Goal: Transaction & Acquisition: Purchase product/service

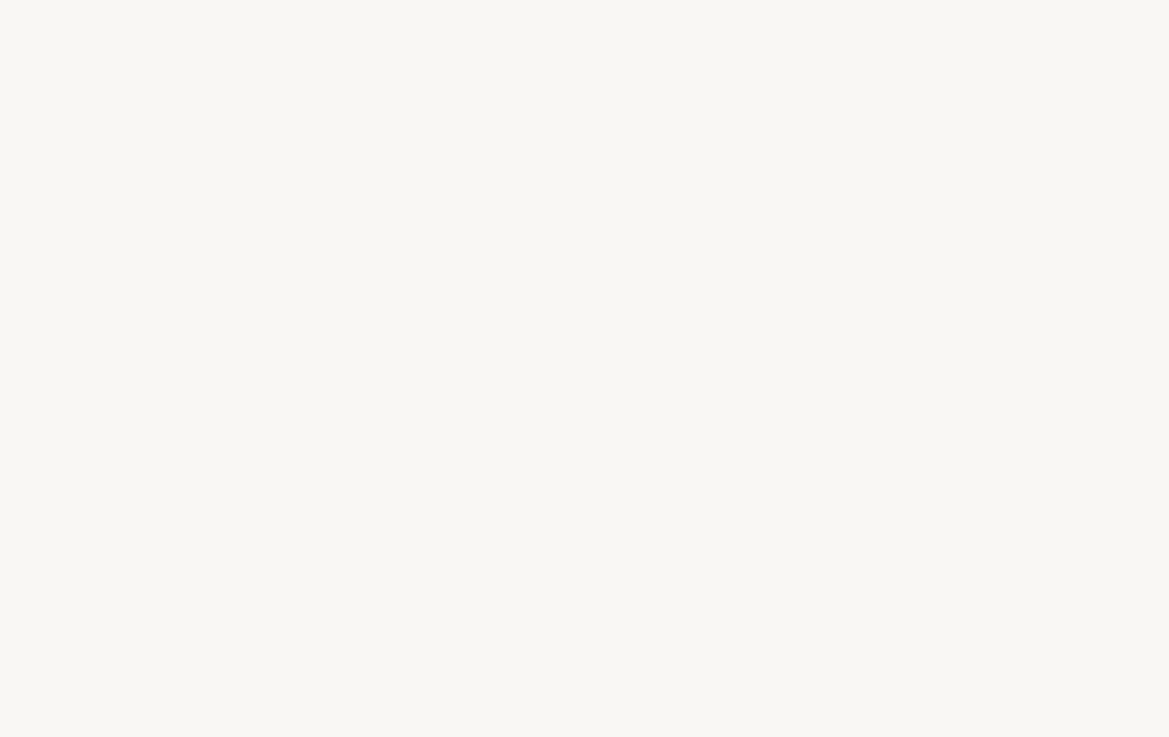
select select "US"
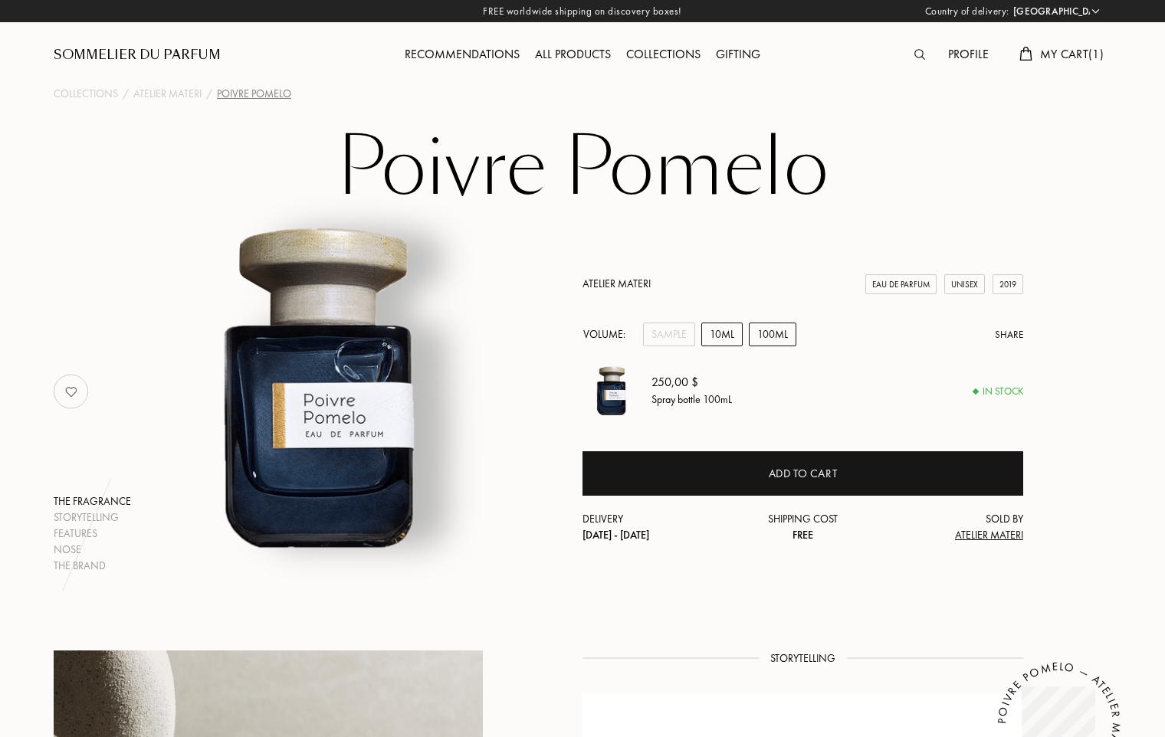
click at [725, 340] on div "10mL" at bounding box center [721, 335] width 41 height 24
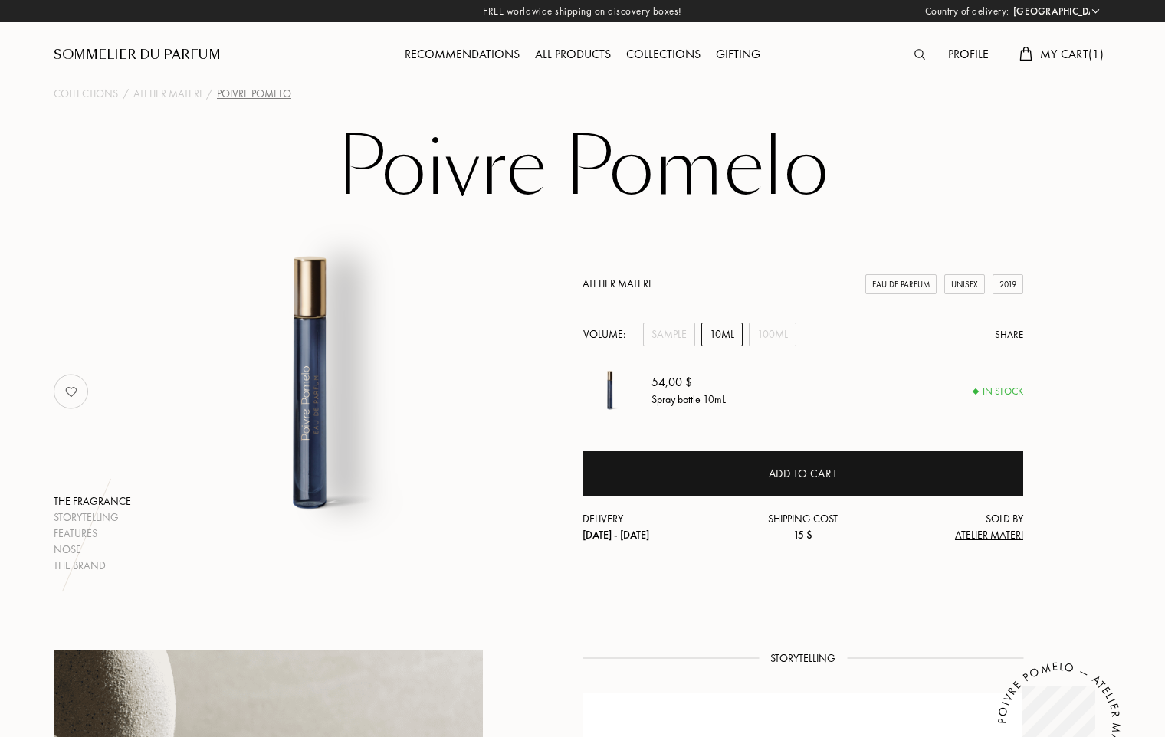
click at [139, 51] on div "Sommelier du Parfum" at bounding box center [137, 55] width 167 height 18
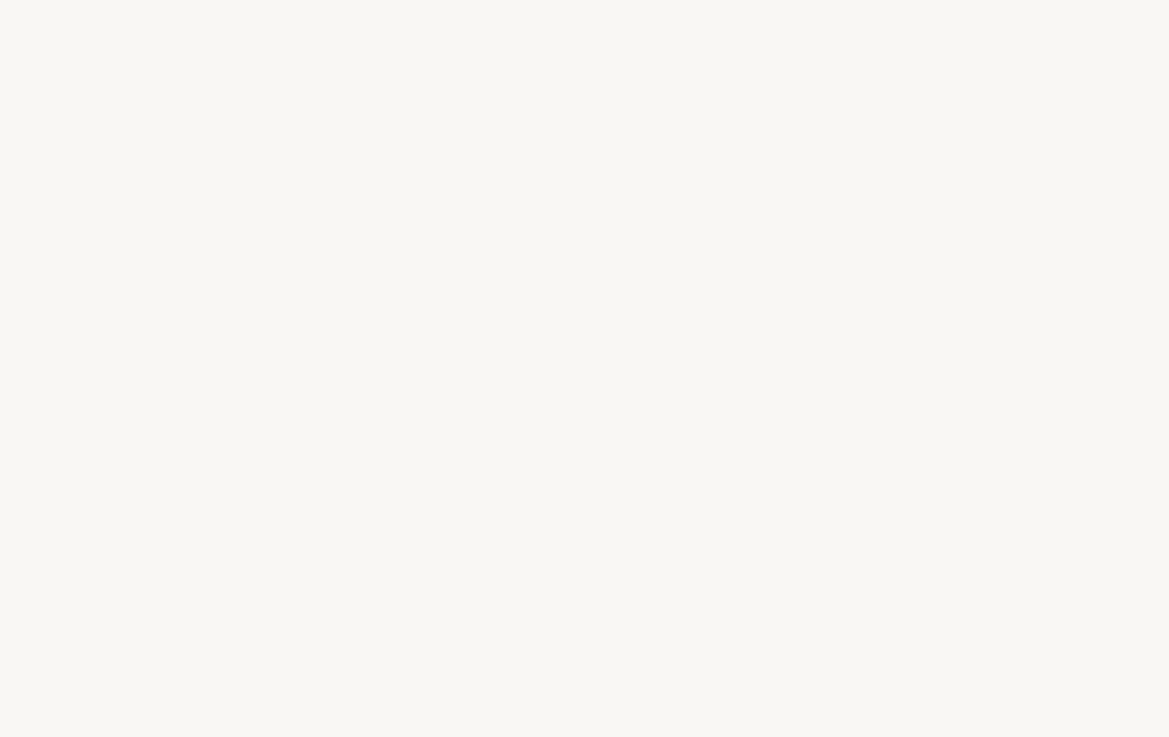
select select "US"
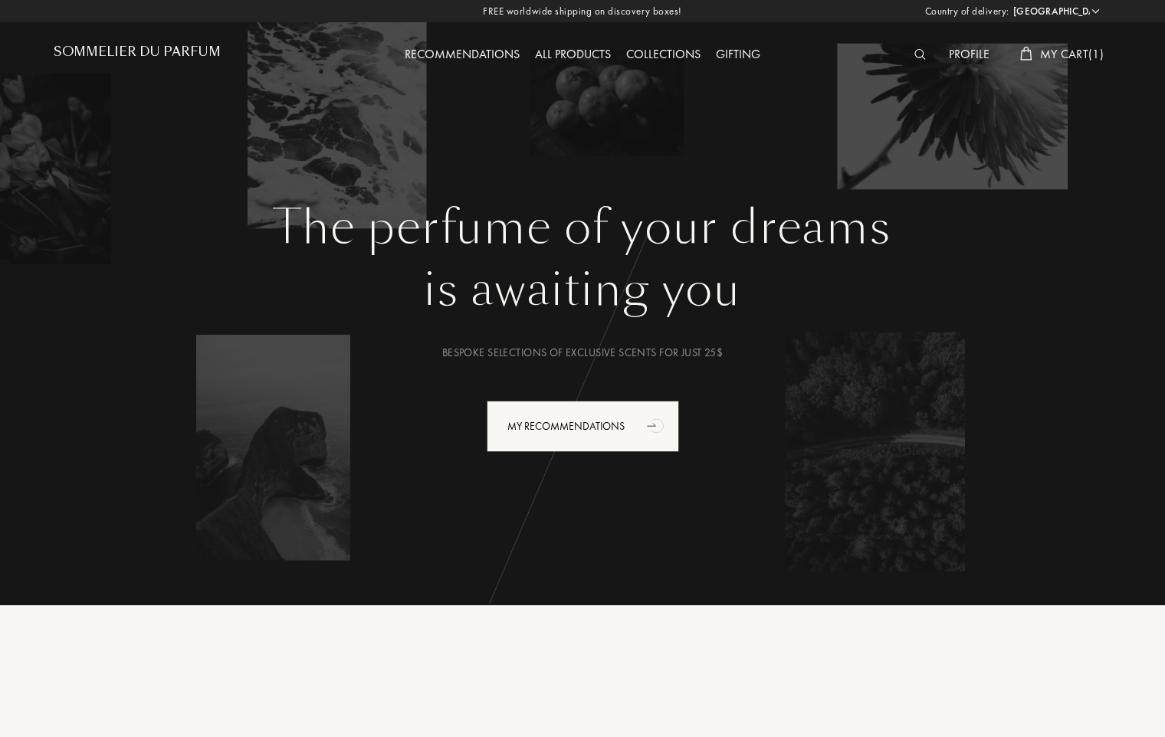
click at [551, 52] on div "All products" at bounding box center [572, 55] width 91 height 20
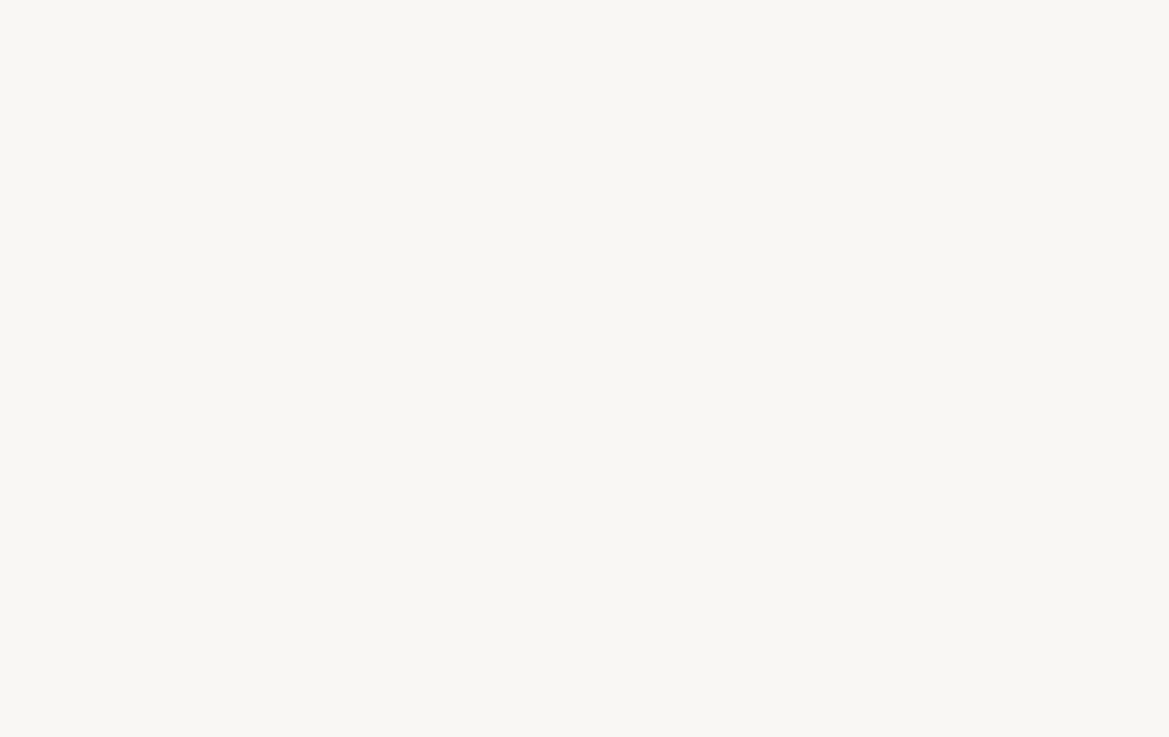
select select "US"
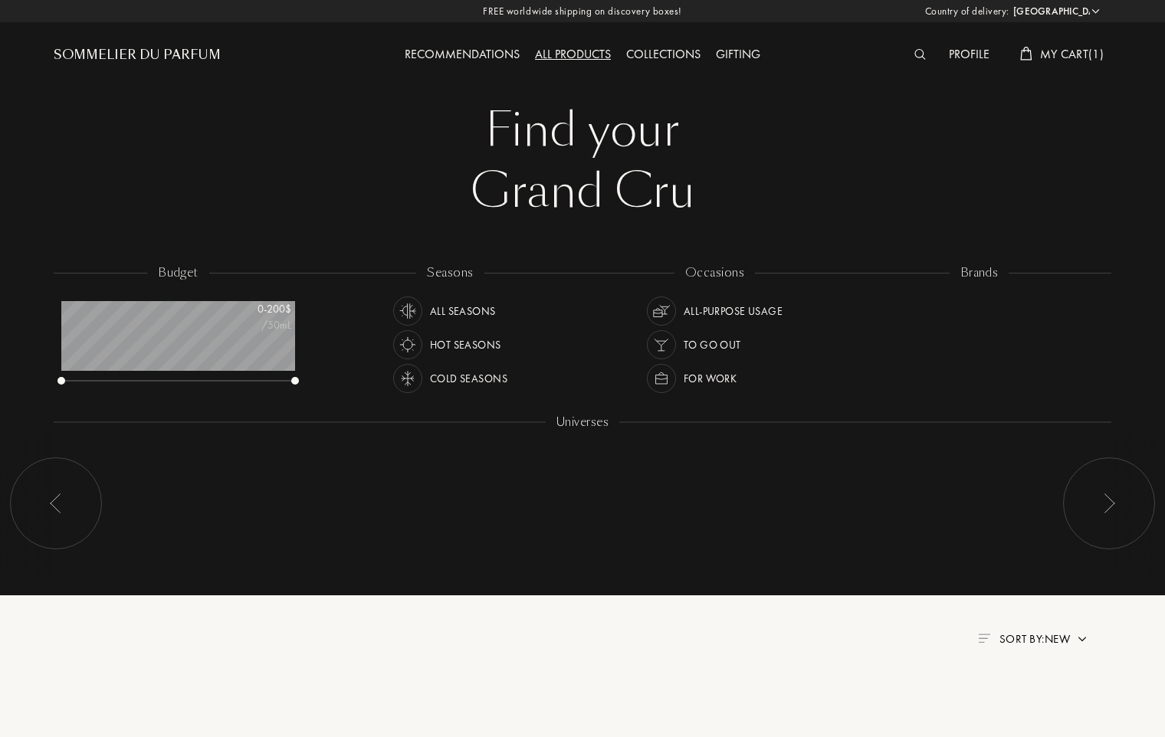
scroll to position [77, 234]
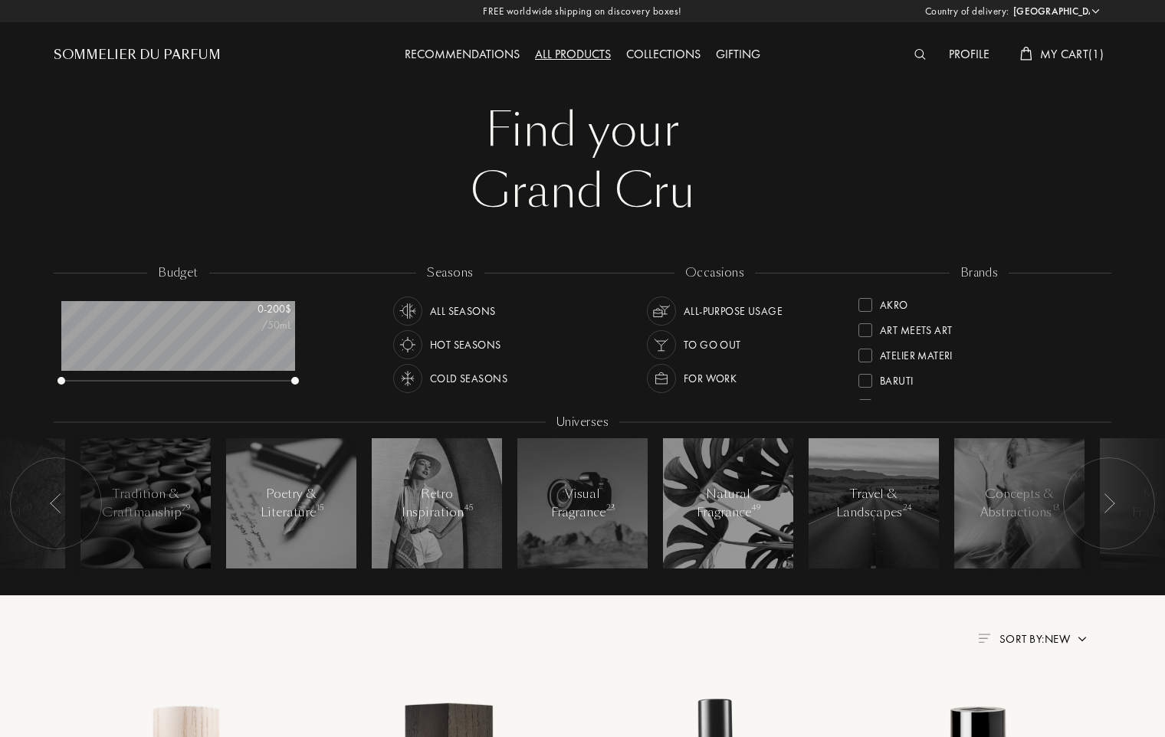
click at [864, 302] on div at bounding box center [865, 305] width 14 height 14
click at [868, 353] on div at bounding box center [865, 356] width 14 height 14
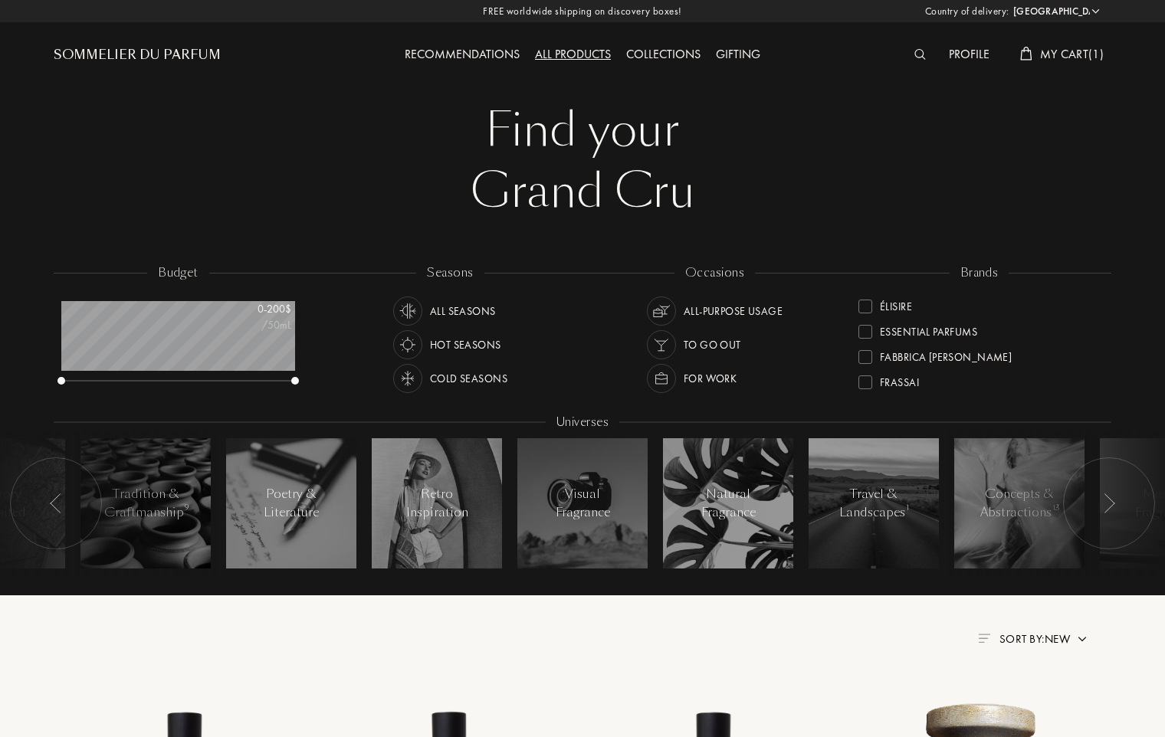
scroll to position [151, 0]
click at [865, 333] on div at bounding box center [865, 331] width 14 height 14
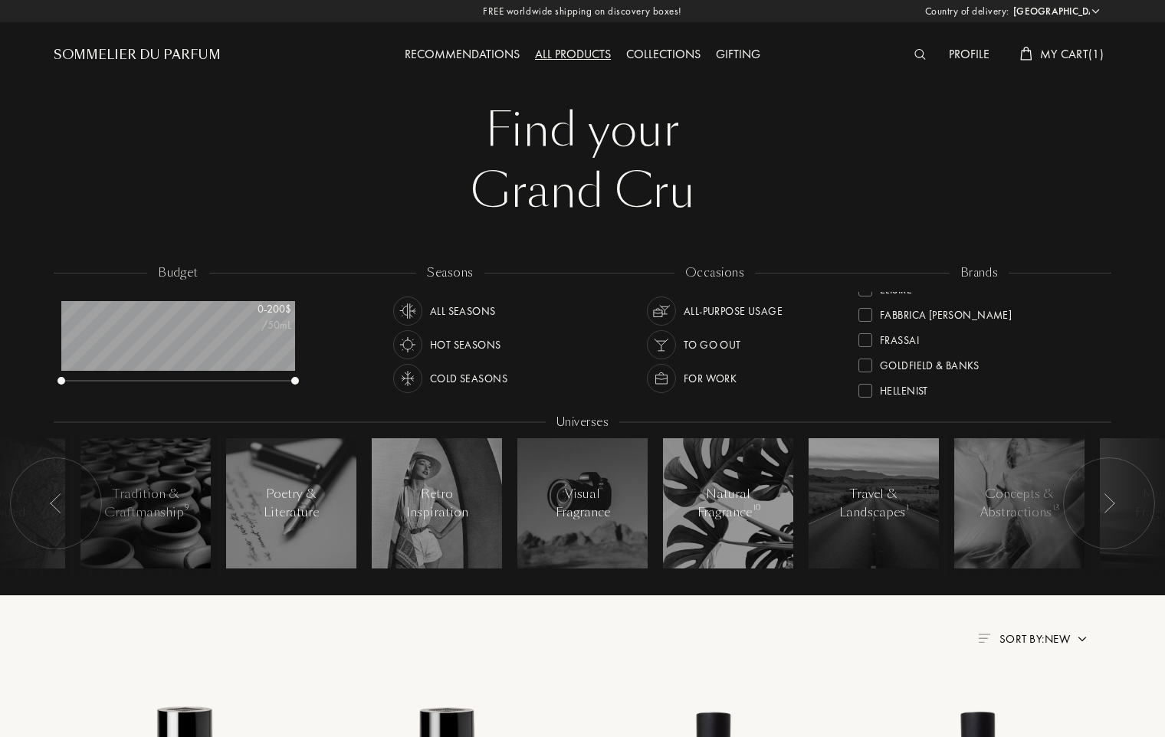
scroll to position [226, 0]
click at [870, 337] on div at bounding box center [865, 332] width 14 height 14
click at [865, 365] on div at bounding box center [865, 363] width 14 height 14
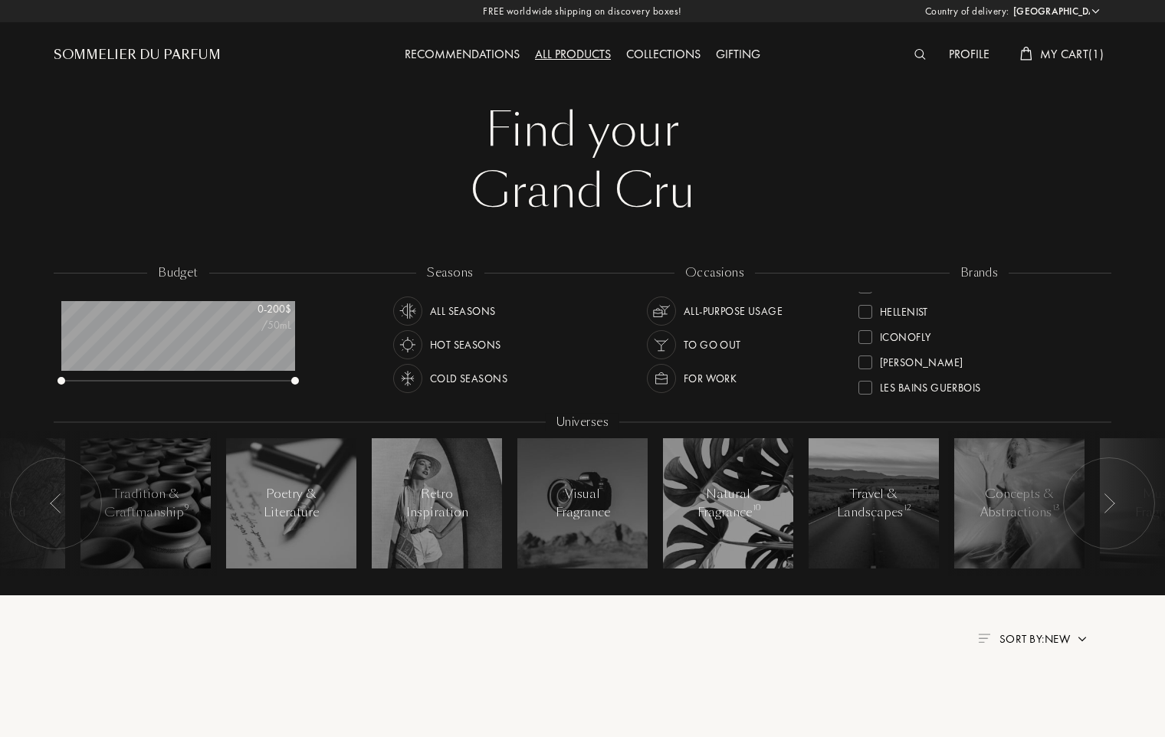
scroll to position [0, 0]
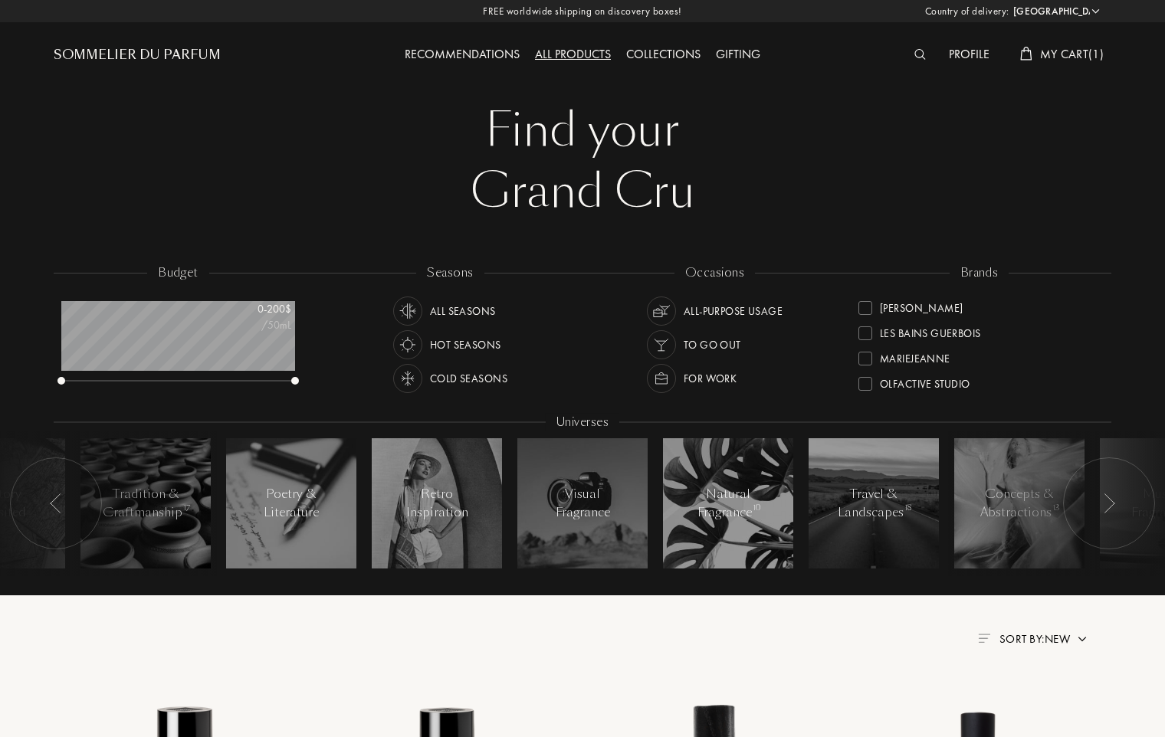
scroll to position [359, 0]
click at [867, 379] on div at bounding box center [865, 376] width 14 height 14
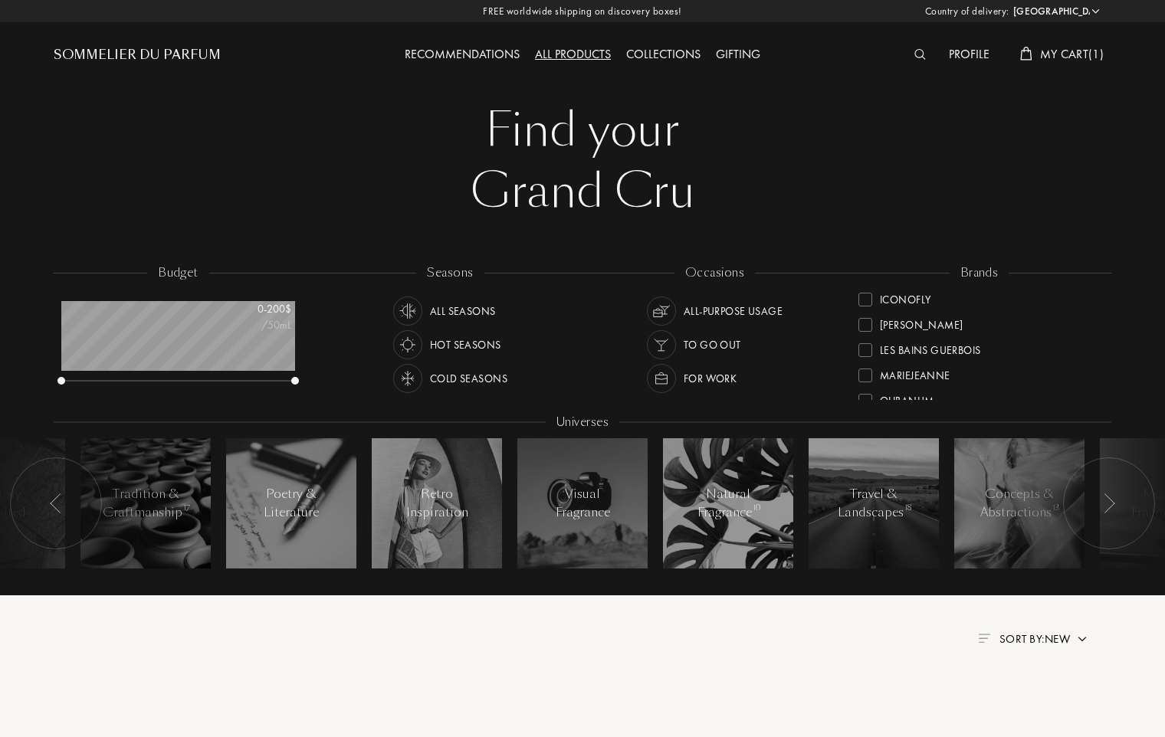
scroll to position [0, 0]
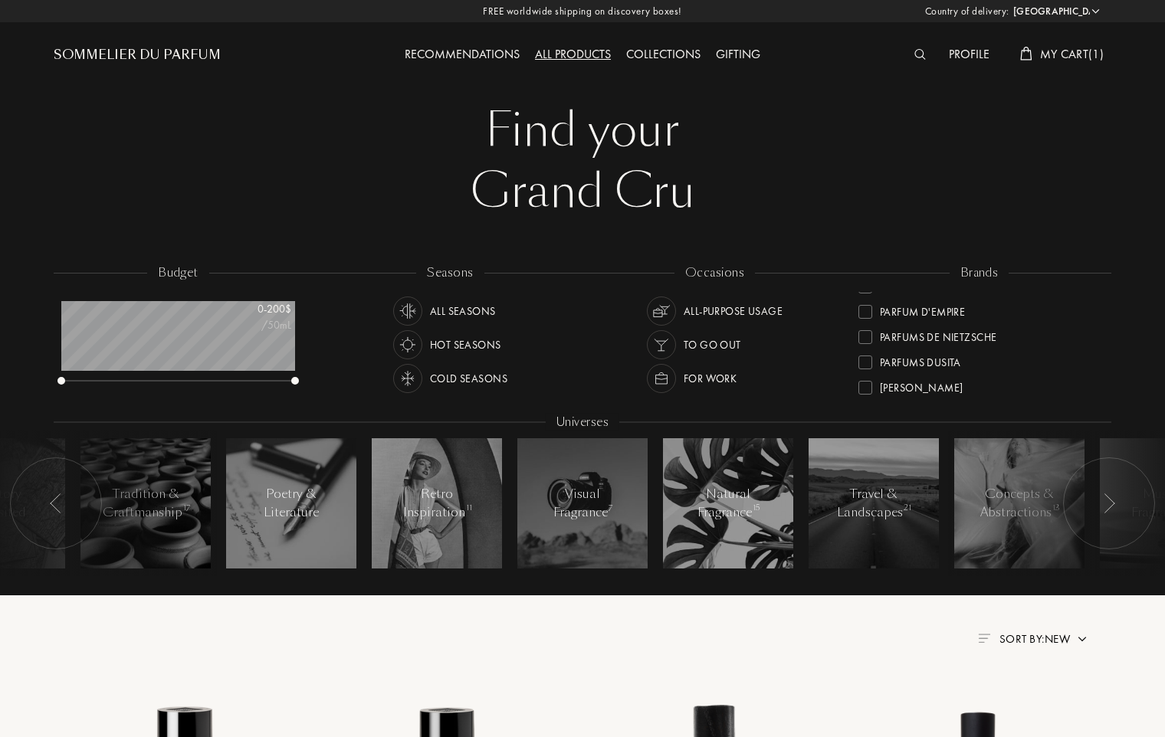
scroll to position [488, 0]
click at [867, 373] on div at bounding box center [865, 373] width 14 height 14
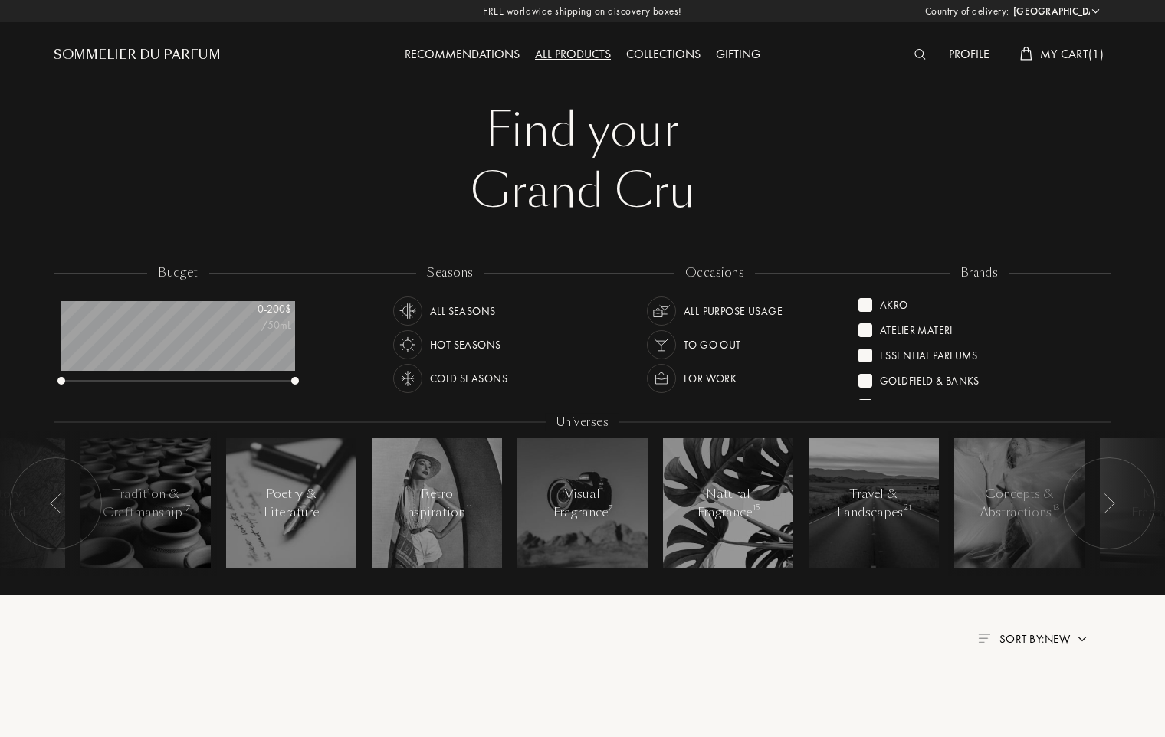
scroll to position [0, 0]
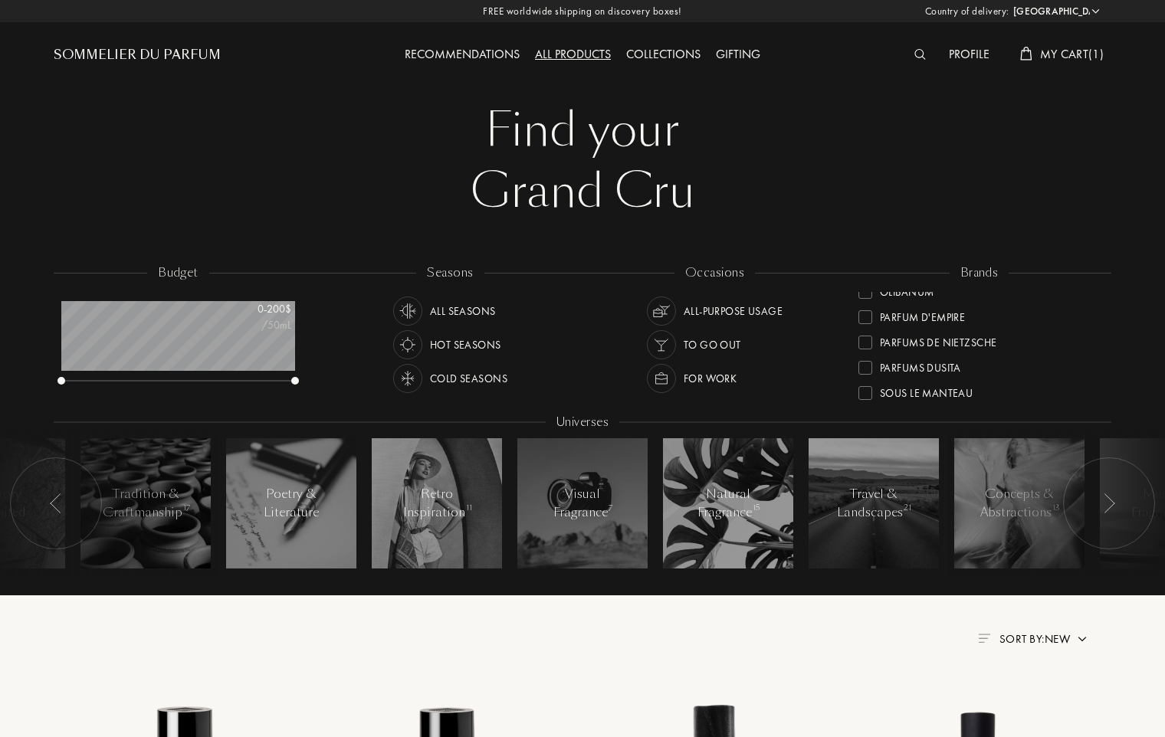
scroll to position [499, 0]
click at [871, 362] on div at bounding box center [865, 363] width 14 height 14
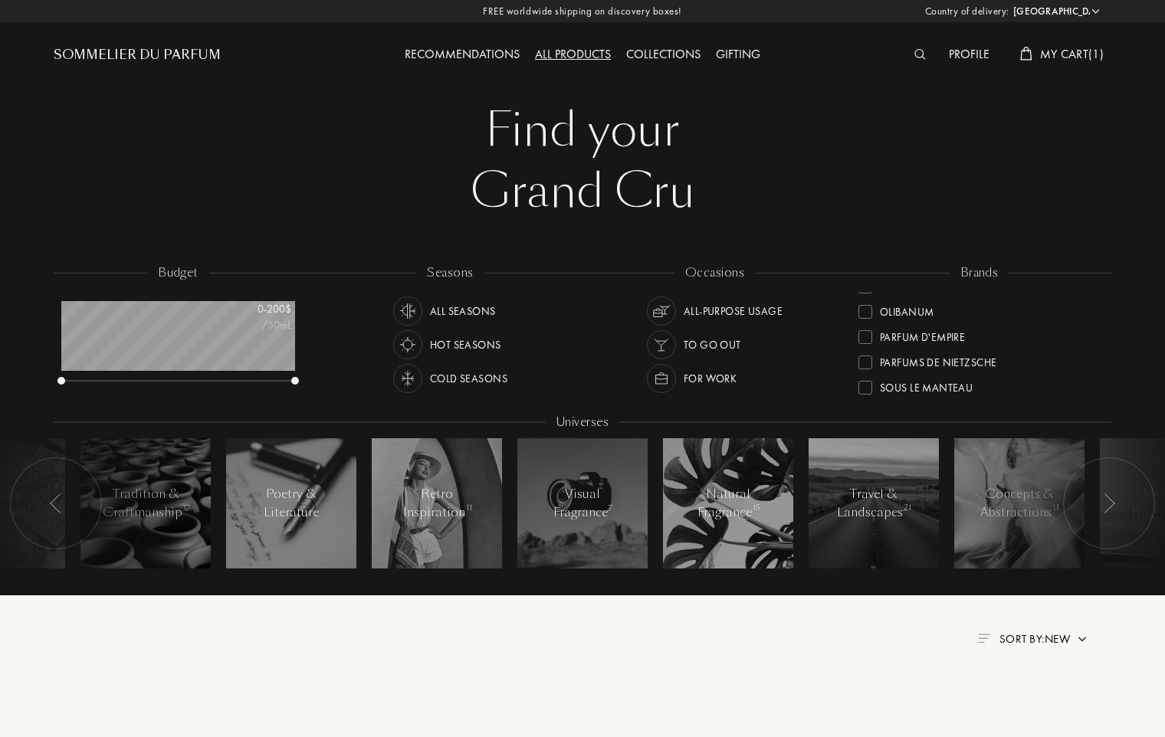
scroll to position [0, 0]
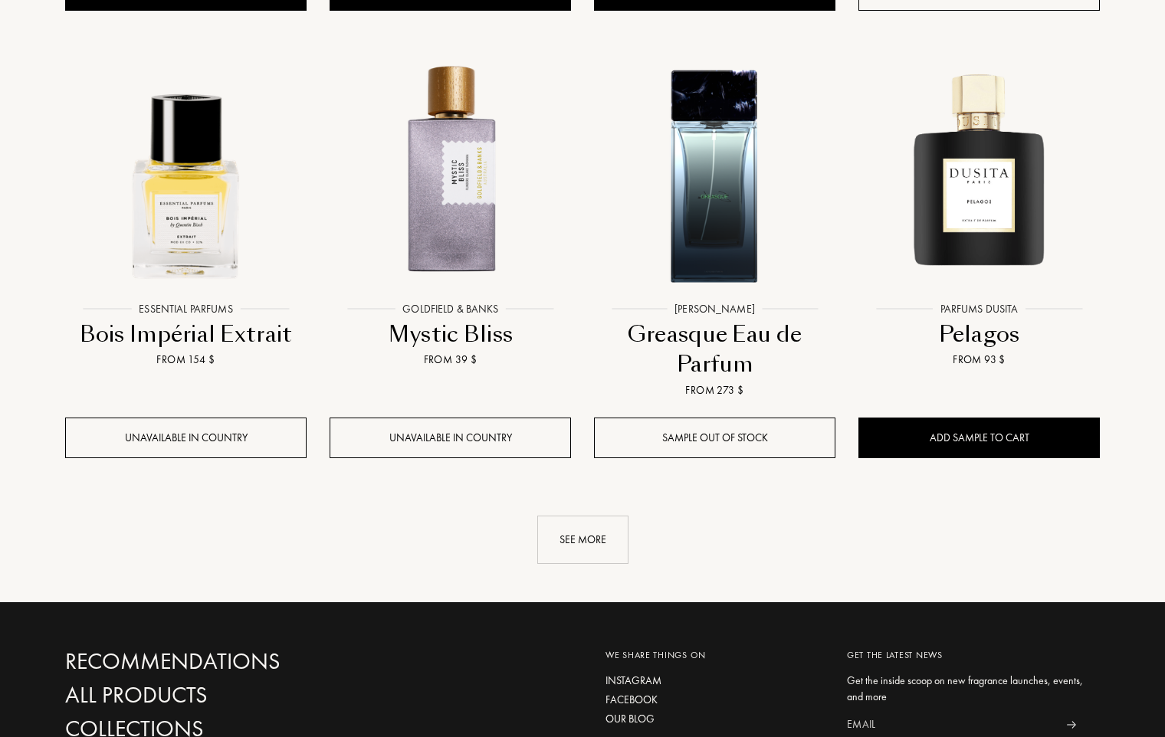
scroll to position [1485, 0]
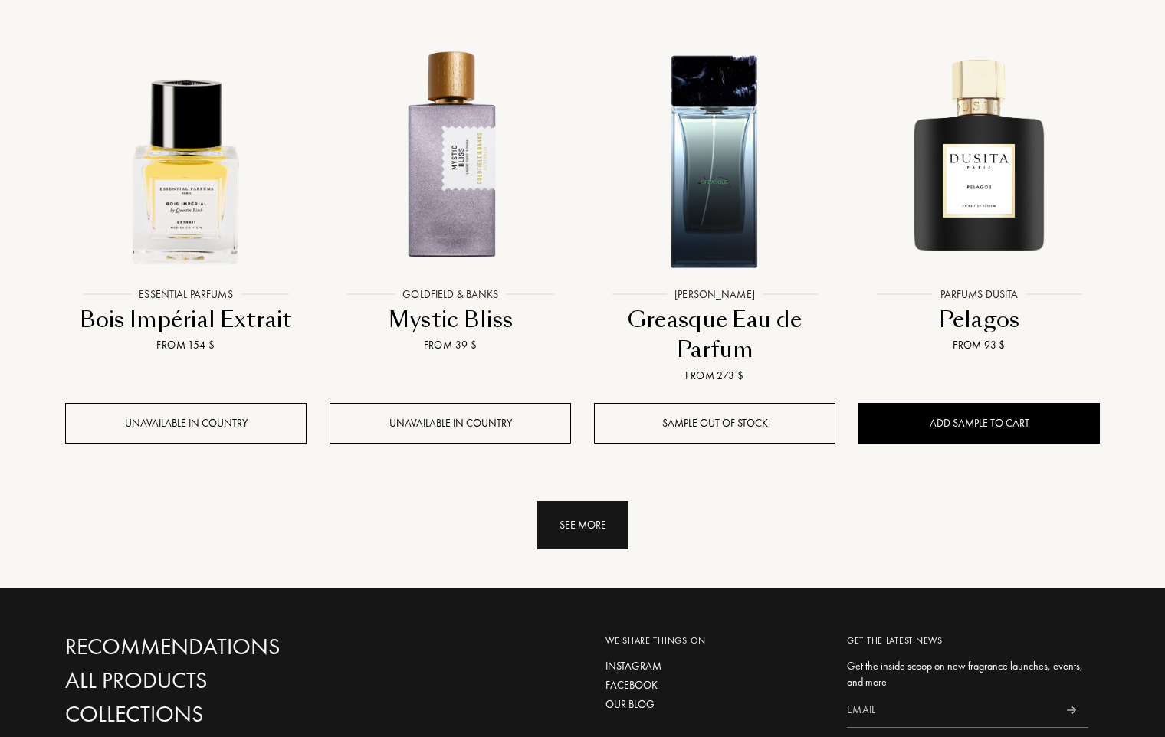
click at [595, 533] on div "See more" at bounding box center [582, 525] width 91 height 48
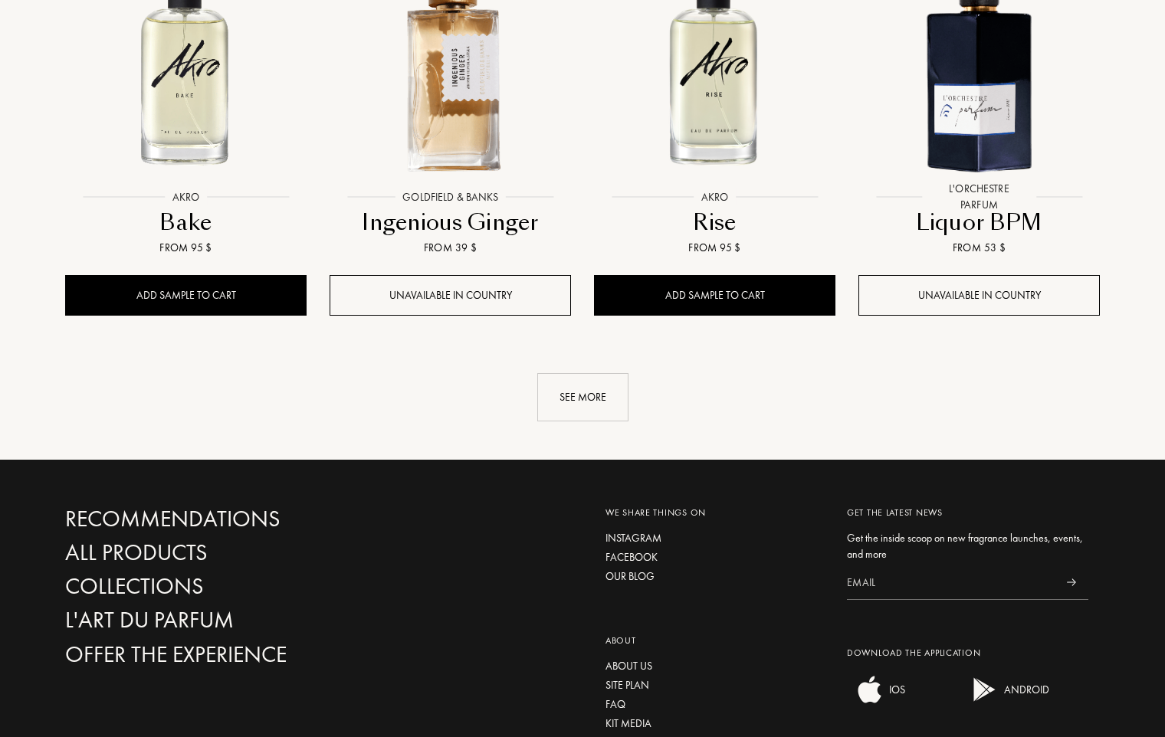
scroll to position [2924, 0]
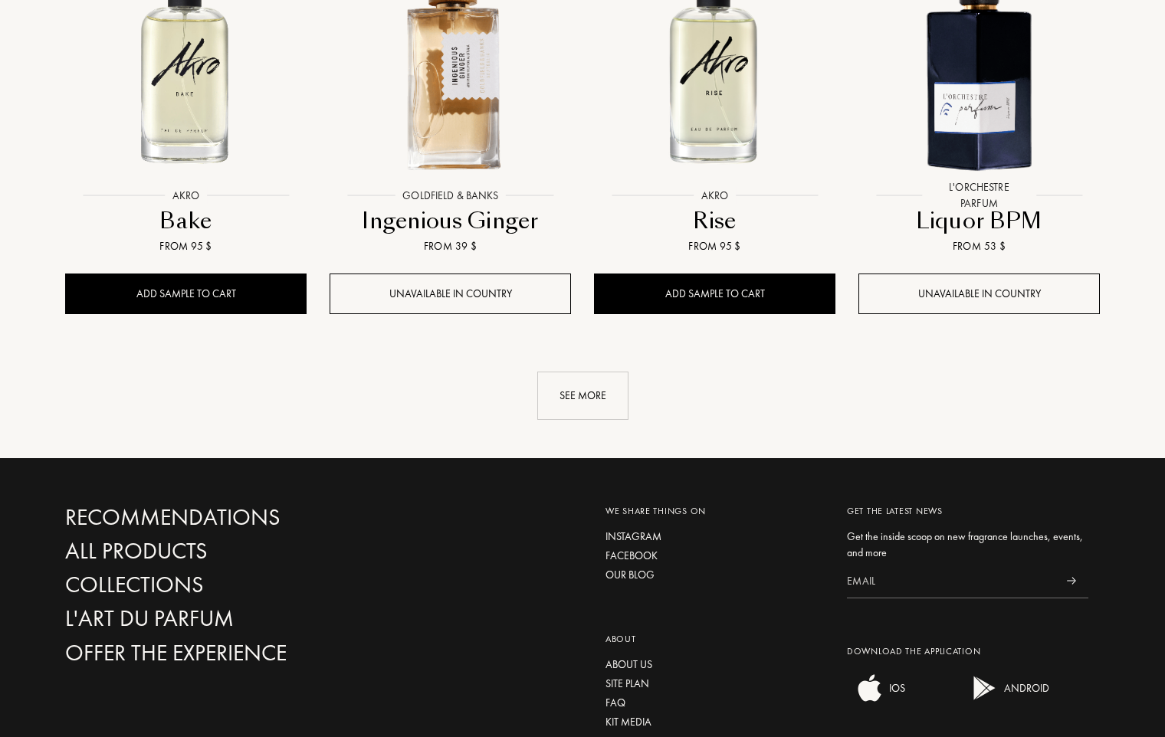
click at [593, 401] on div "See more" at bounding box center [582, 396] width 91 height 48
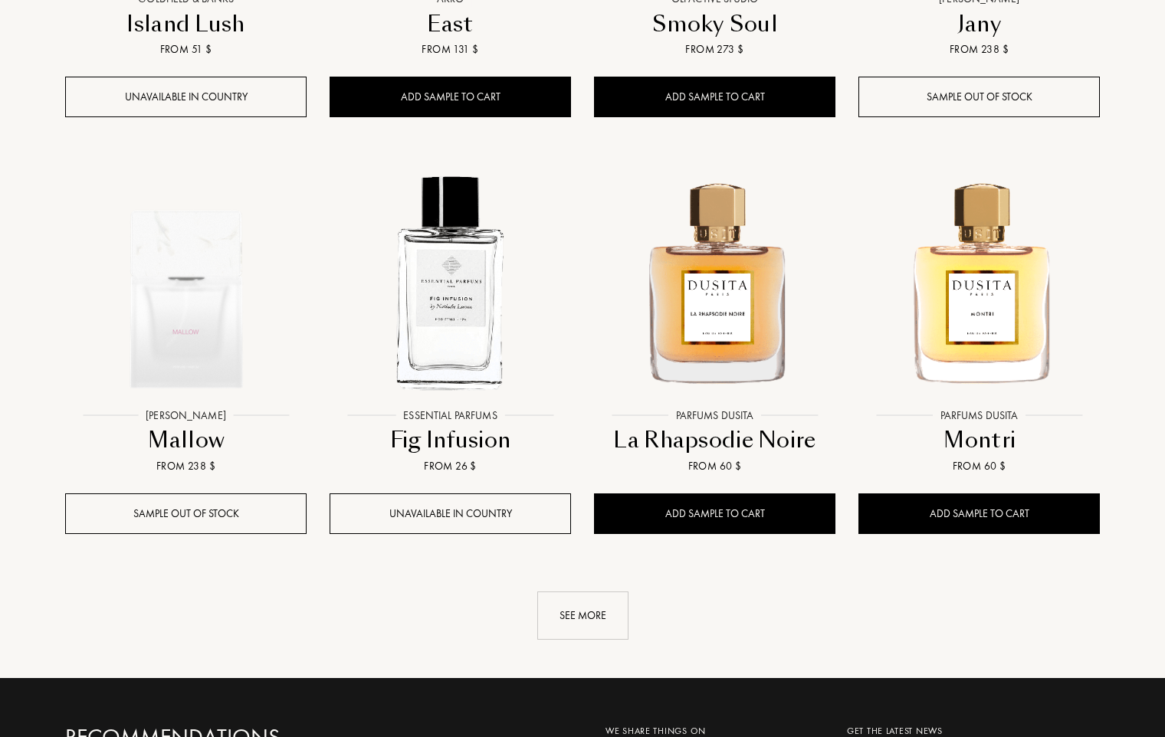
scroll to position [3954, 0]
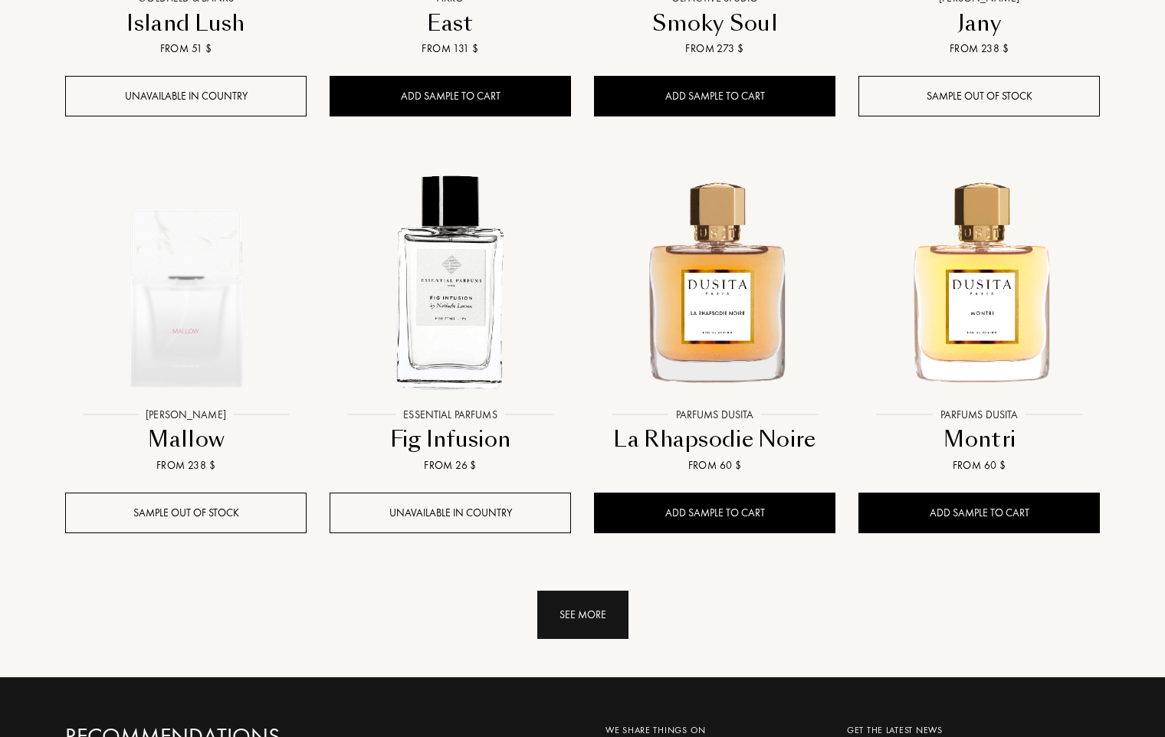
click at [581, 617] on div "See more" at bounding box center [582, 615] width 91 height 48
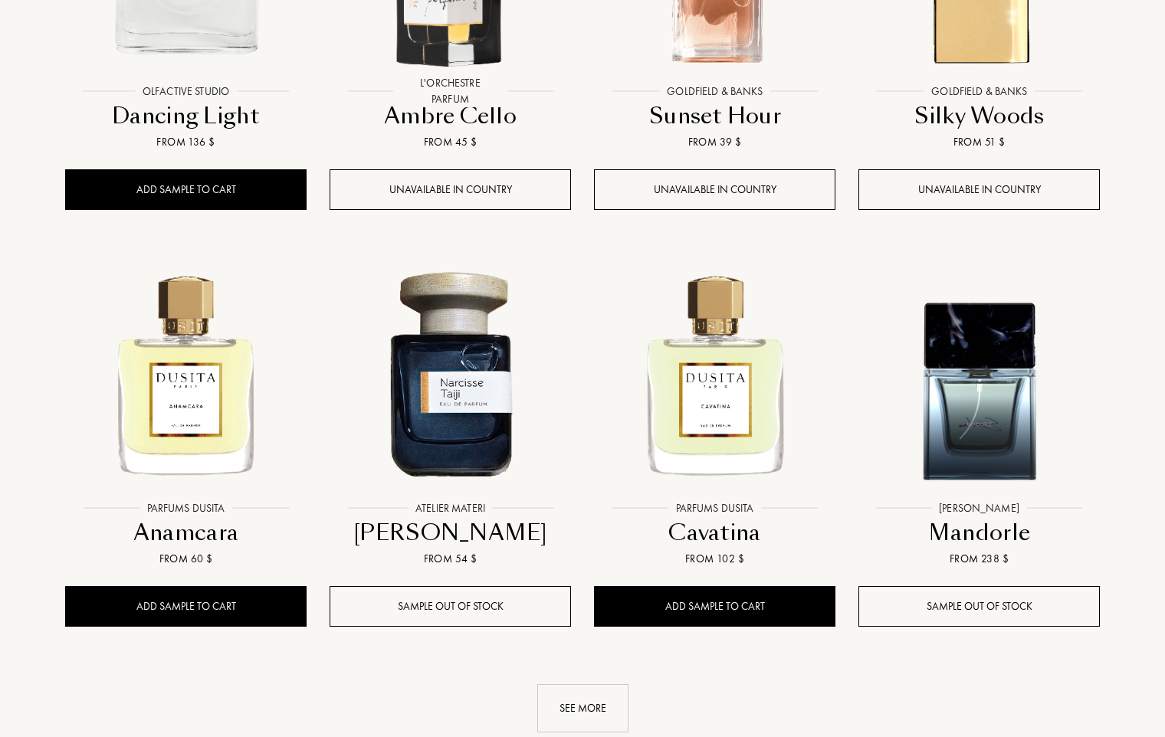
scroll to position [5111, 0]
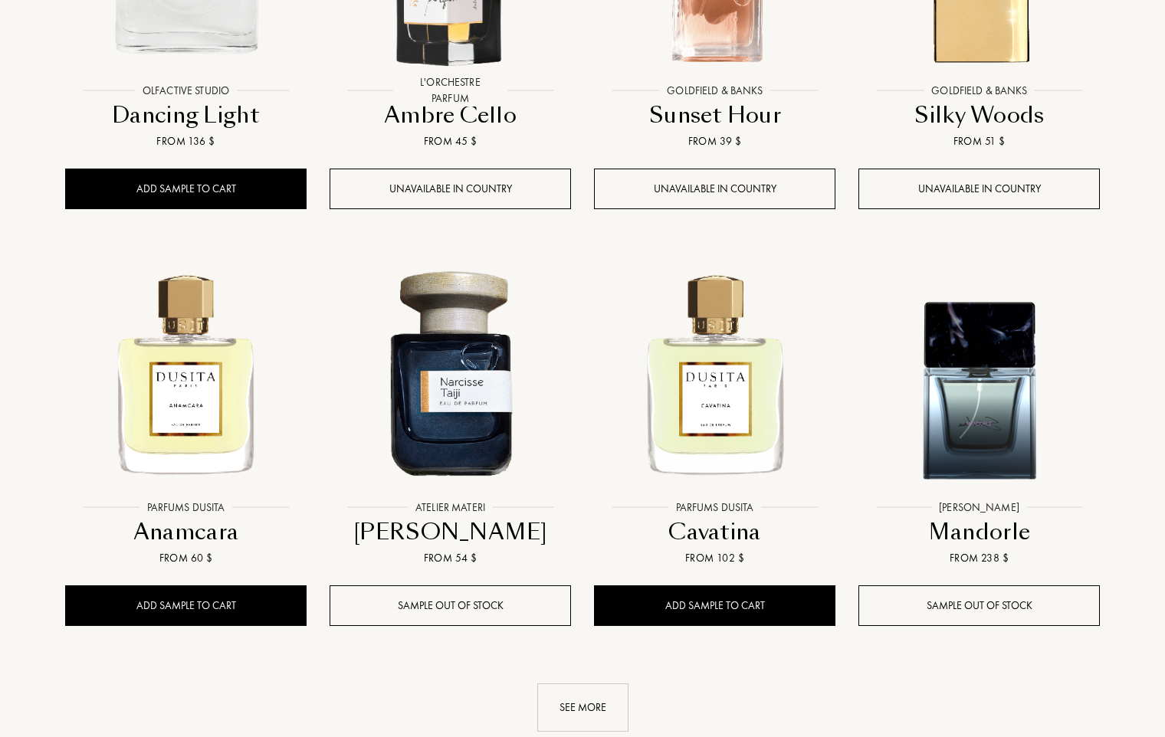
click at [188, 395] on img at bounding box center [186, 372] width 238 height 238
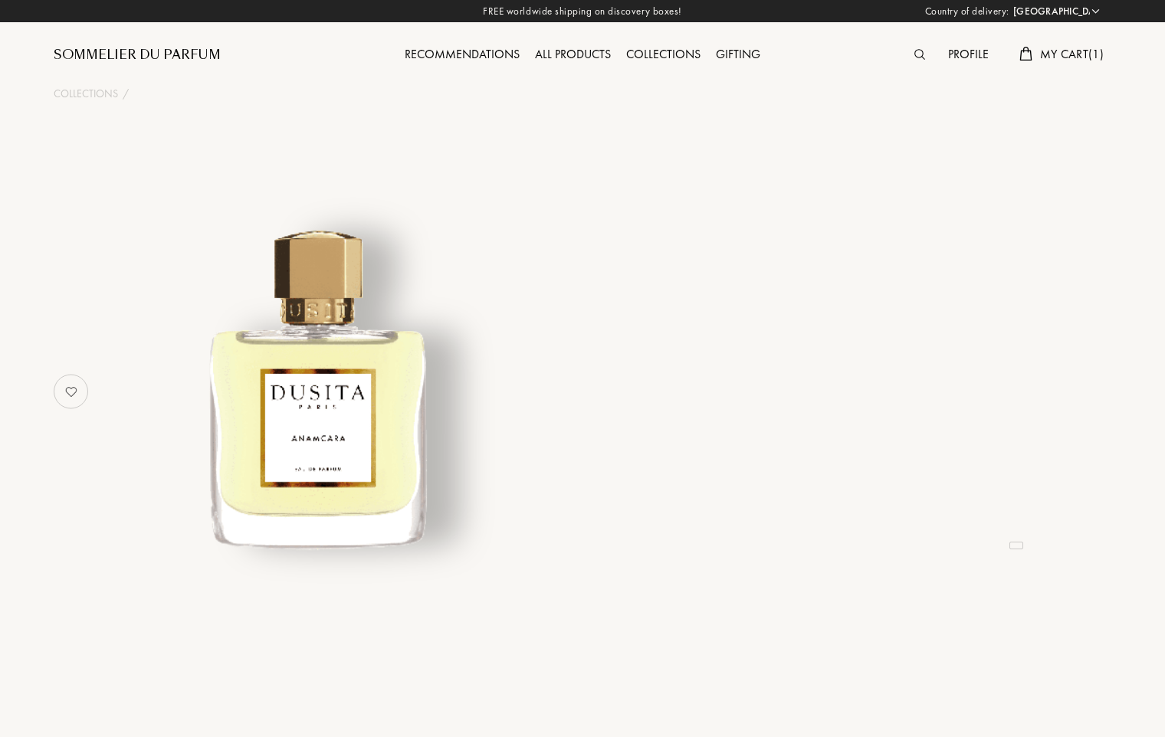
select select "US"
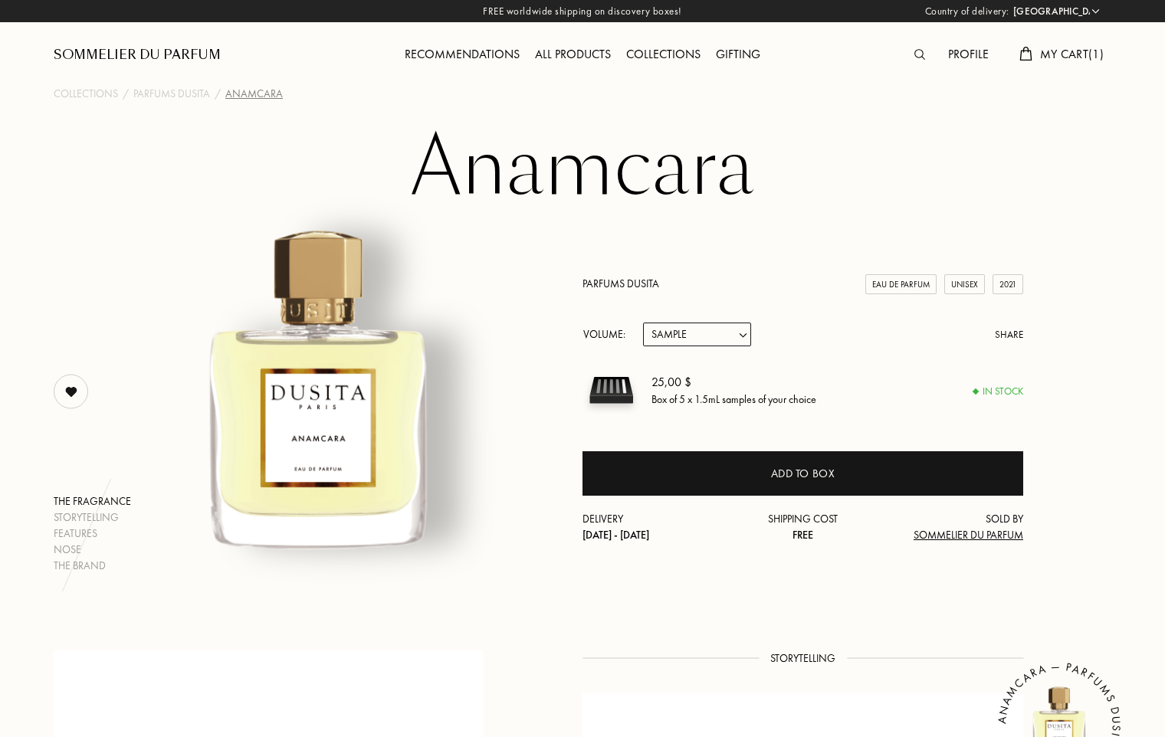
click at [746, 339] on select "Sample 15mL 22.5mL (3 * 7.5mL) 50mL 100mL" at bounding box center [697, 335] width 108 height 24
select select "3"
click at [643, 323] on select "Sample 15mL 22.5mL (3 * 7.5mL) 50mL 100mL" at bounding box center [697, 335] width 108 height 24
select select "3"
click at [742, 340] on select "Sample 15mL 22.5mL (3 * 7.5mL) 50mL 100mL" at bounding box center [697, 335] width 108 height 24
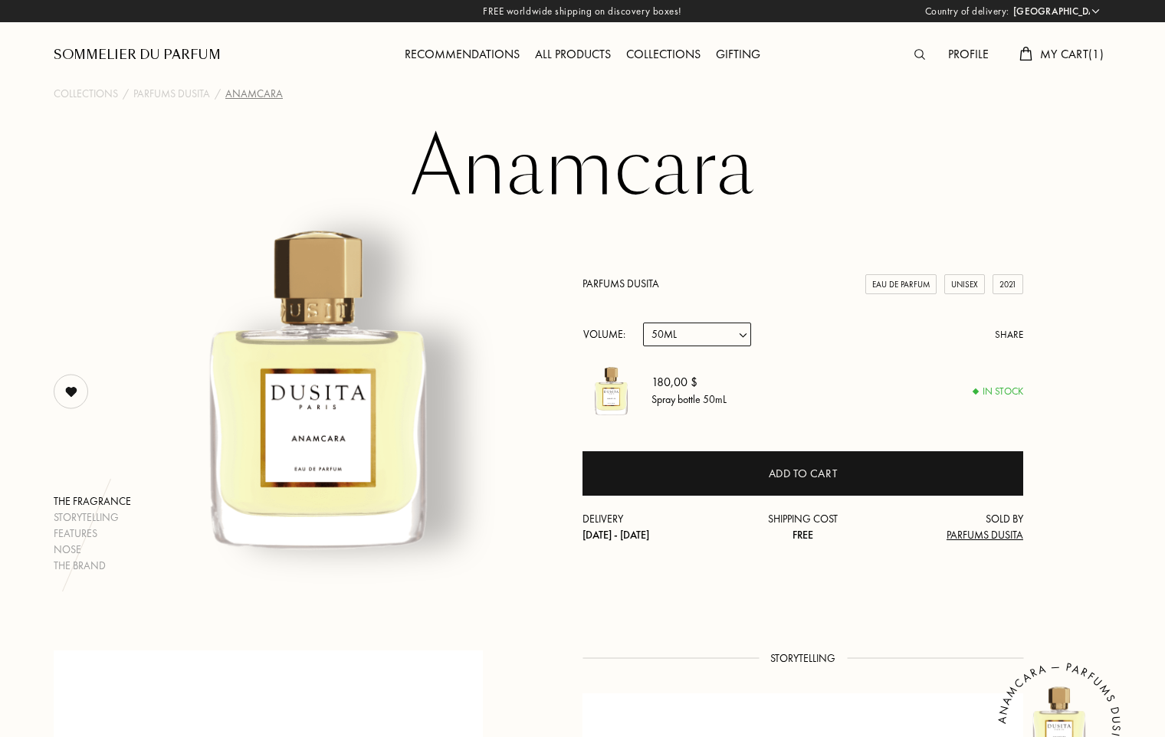
select select "2"
click at [643, 323] on select "Sample 15mL 22.5mL (3 * 7.5mL) 50mL 100mL" at bounding box center [697, 335] width 108 height 24
select select "2"
